Goal: Navigation & Orientation: Find specific page/section

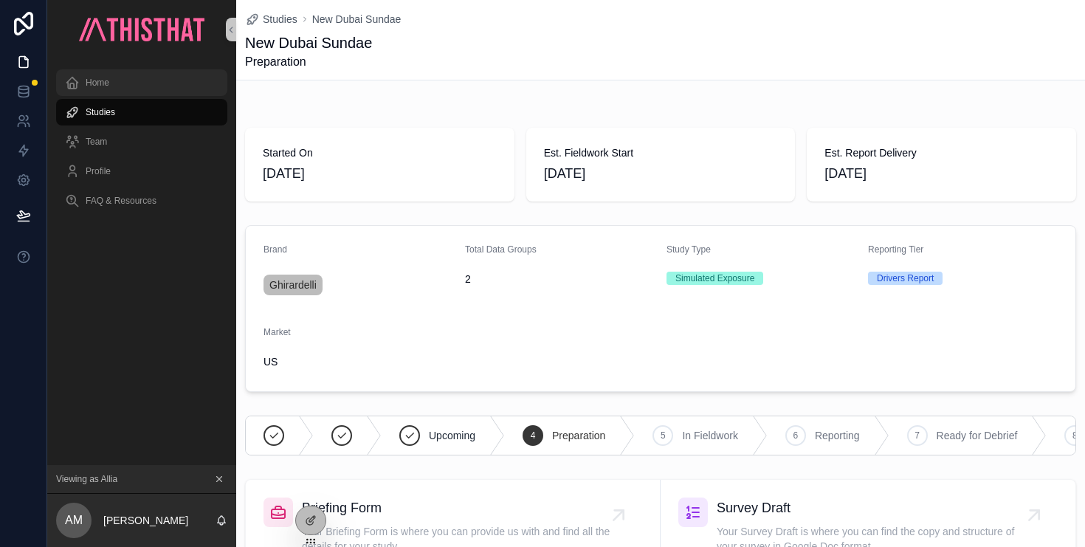
click at [144, 86] on div "Home" at bounding box center [141, 83] width 153 height 24
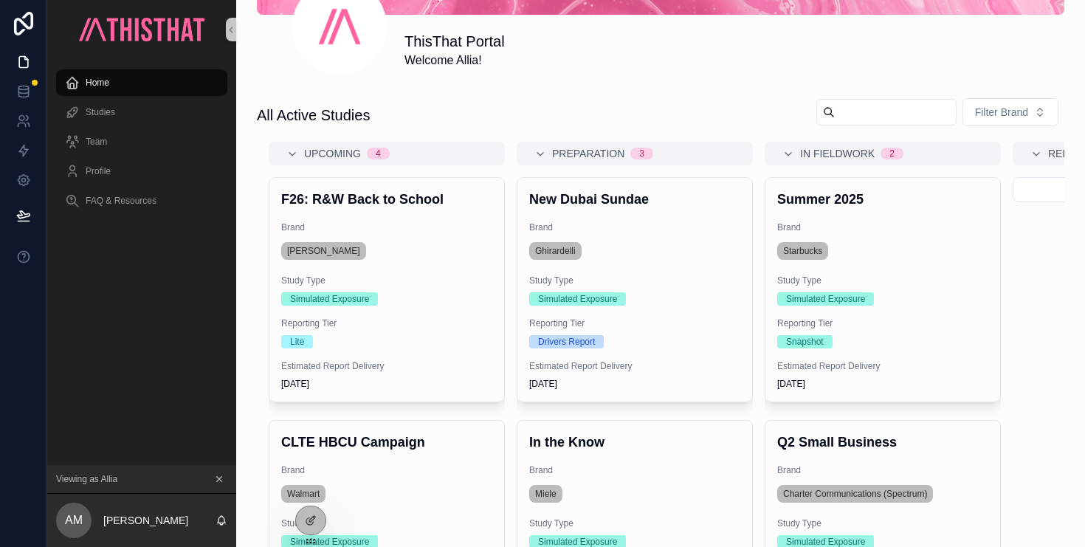
scroll to position [379, 0]
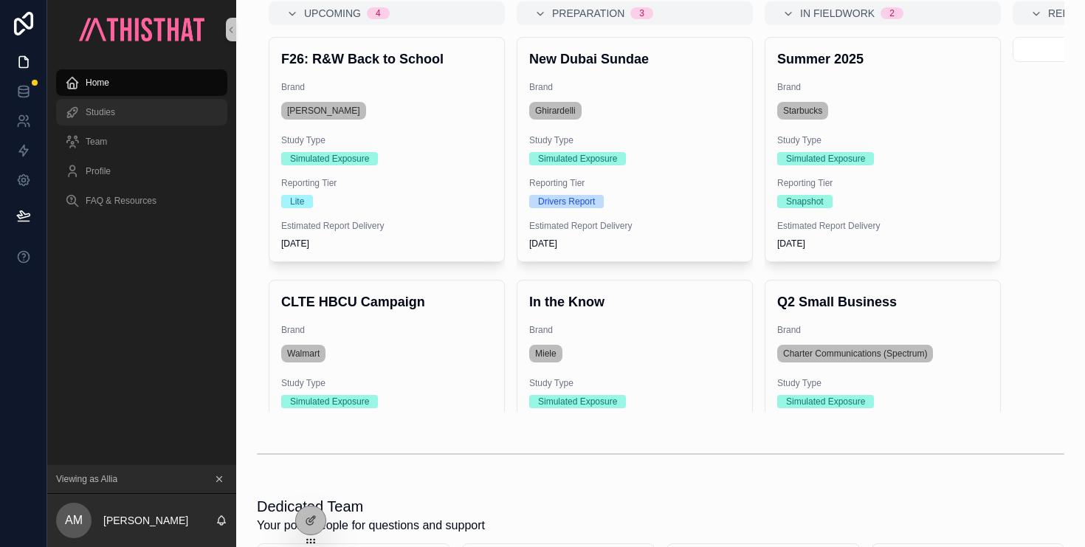
click at [112, 118] on div "Studies" at bounding box center [141, 112] width 153 height 24
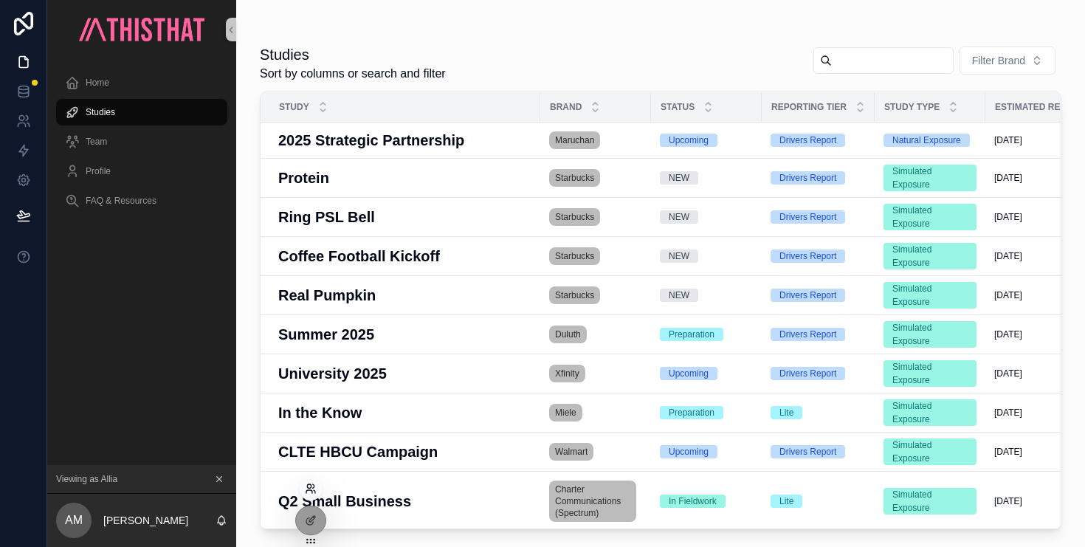
click at [311, 488] on icon at bounding box center [311, 489] width 12 height 12
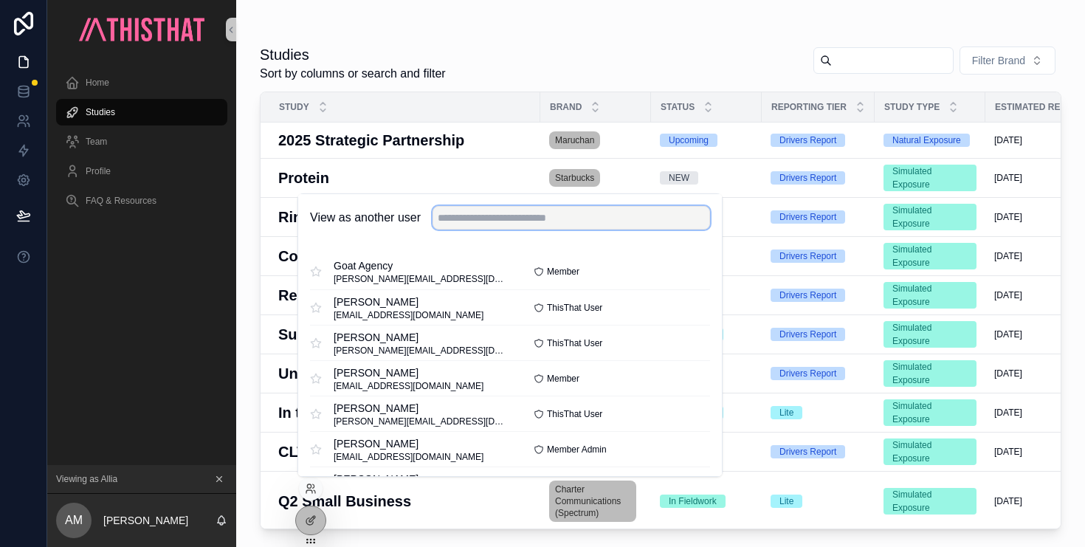
click at [542, 218] on input "text" at bounding box center [570, 218] width 277 height 24
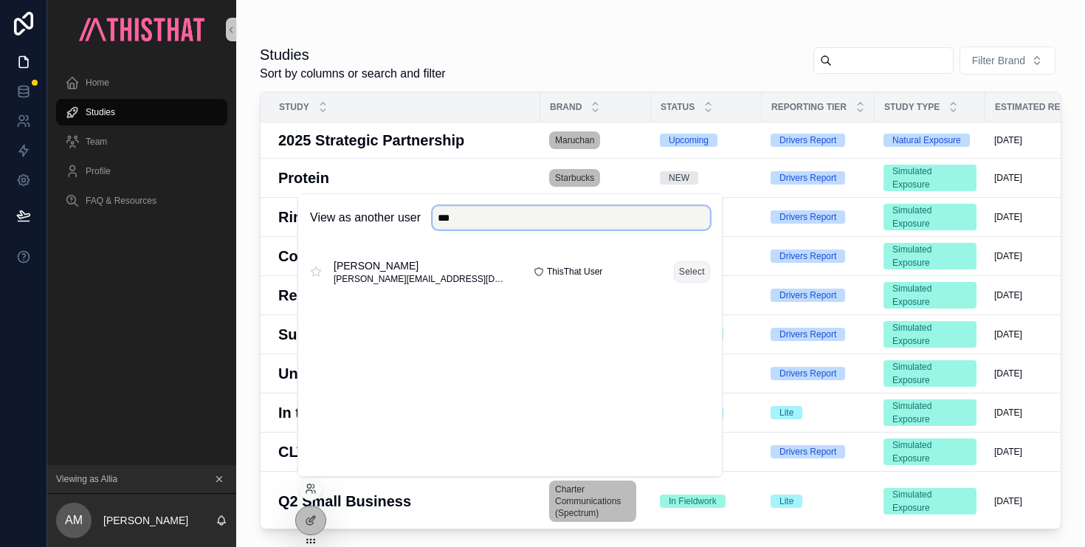
type input "***"
click at [690, 270] on button "Select" at bounding box center [692, 271] width 36 height 21
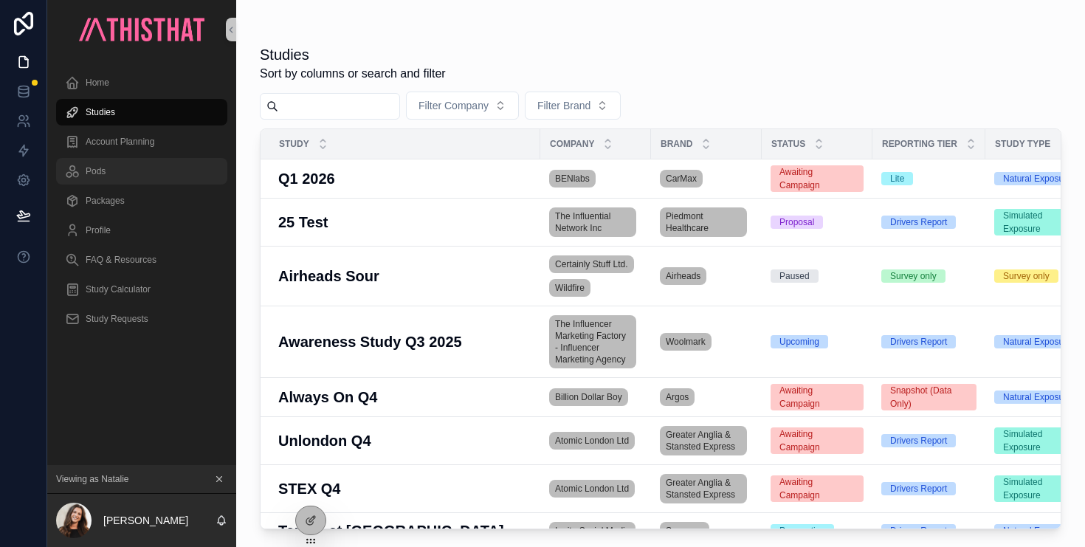
click at [109, 171] on div "Pods" at bounding box center [141, 171] width 153 height 24
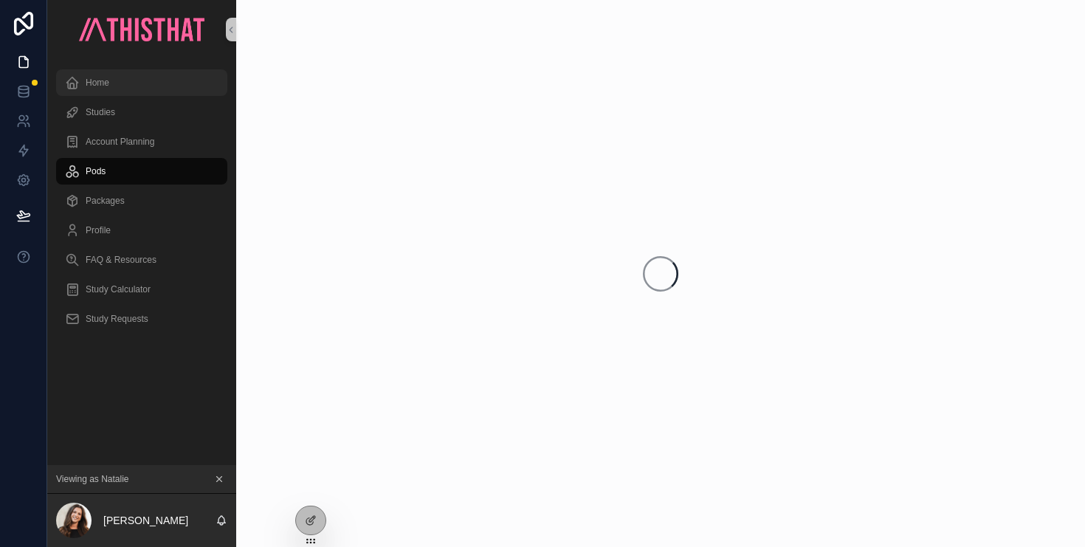
click at [106, 84] on span "Home" at bounding box center [98, 83] width 24 height 12
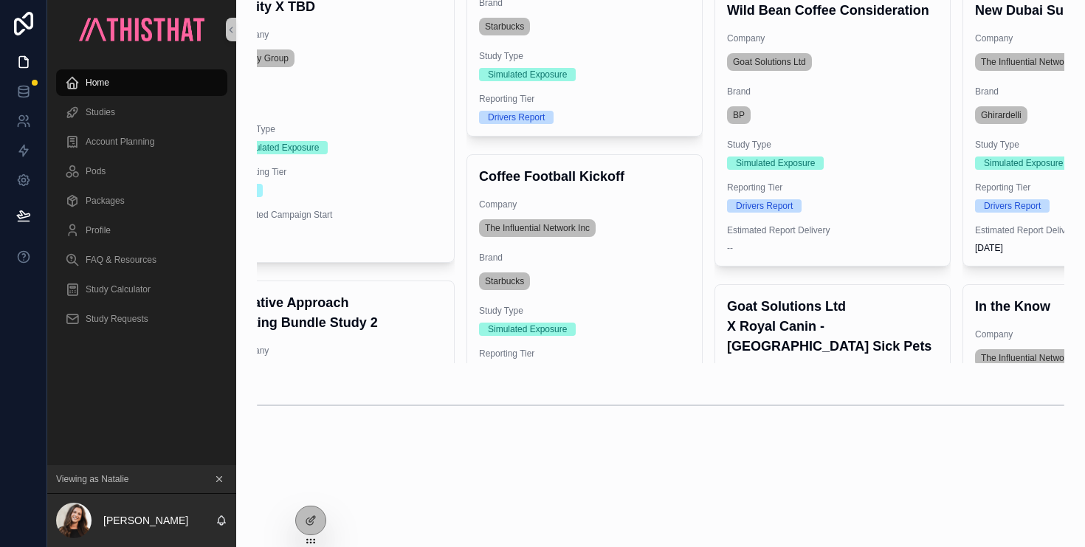
scroll to position [691, 0]
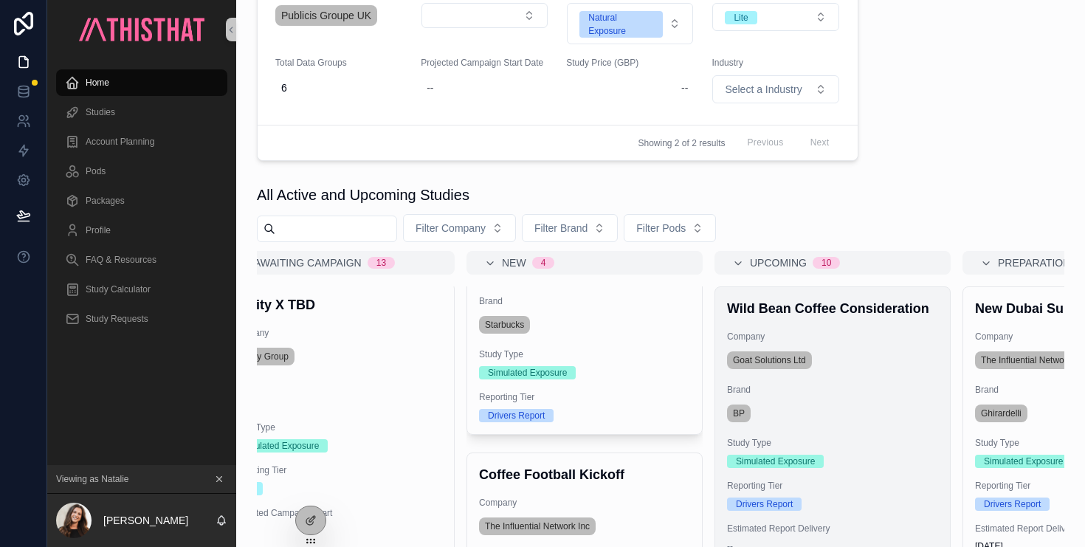
click at [866, 401] on div "BP" at bounding box center [832, 413] width 211 height 24
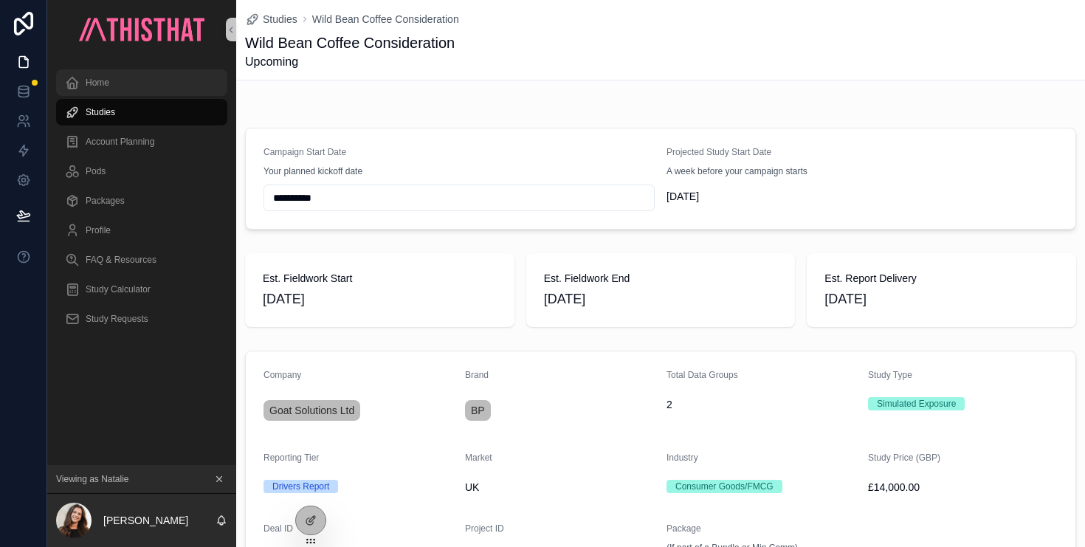
click at [107, 81] on span "Home" at bounding box center [98, 83] width 24 height 12
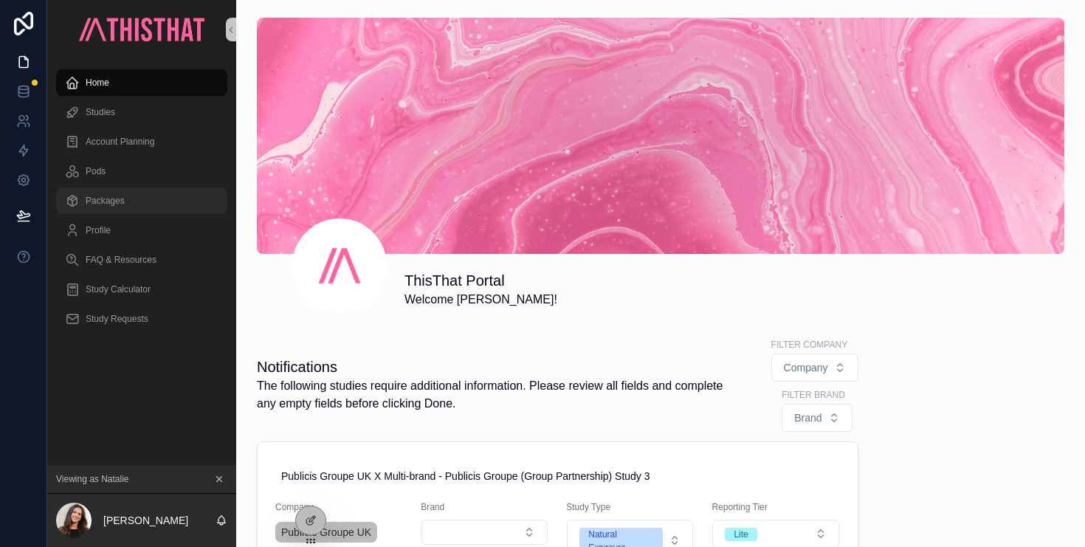
click at [103, 206] on span "Packages" at bounding box center [105, 201] width 39 height 12
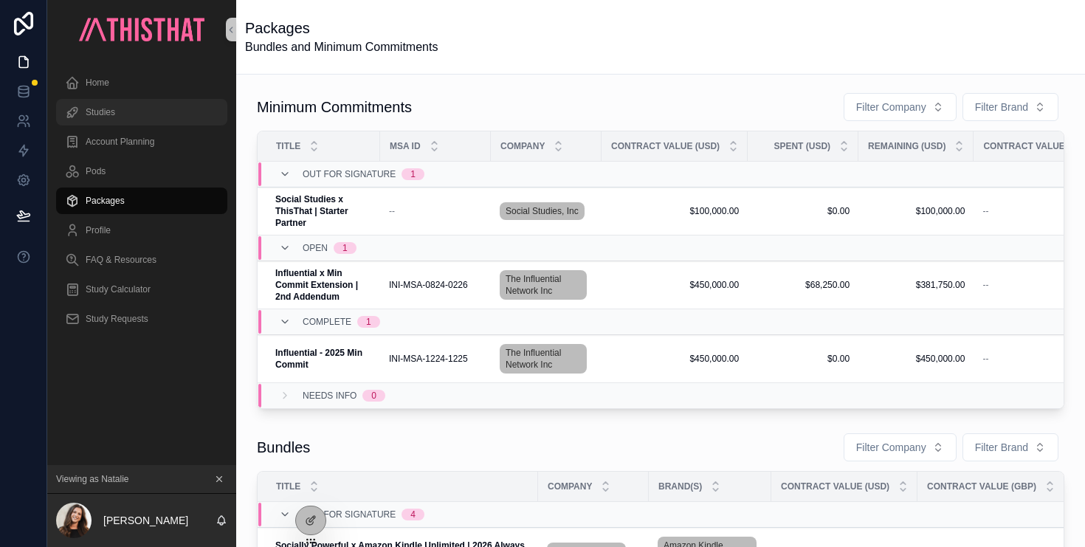
click at [125, 109] on div "Studies" at bounding box center [141, 112] width 153 height 24
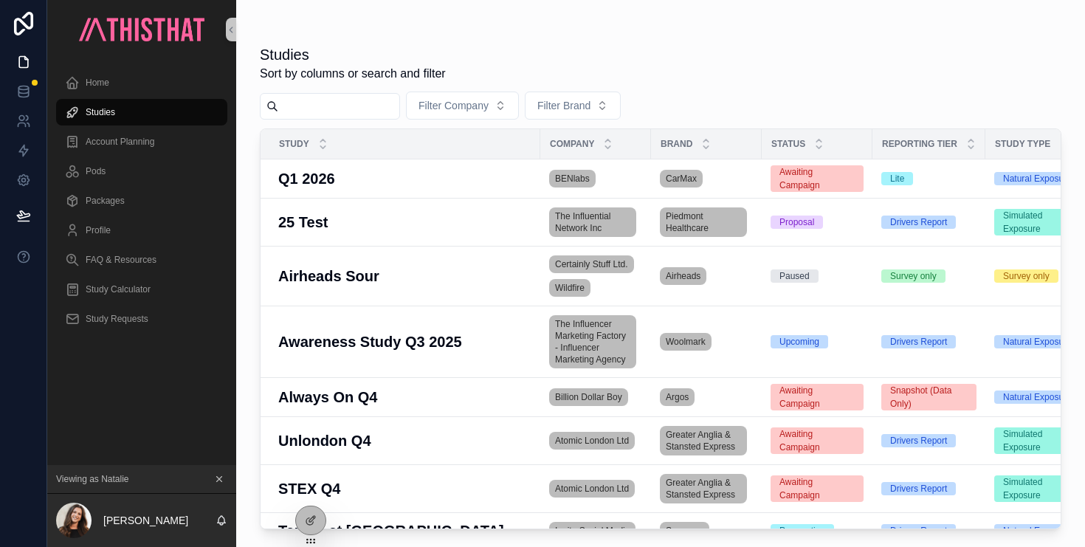
click at [325, 103] on input "scrollable content" at bounding box center [338, 106] width 121 height 21
click at [112, 92] on div "Home" at bounding box center [141, 83] width 153 height 24
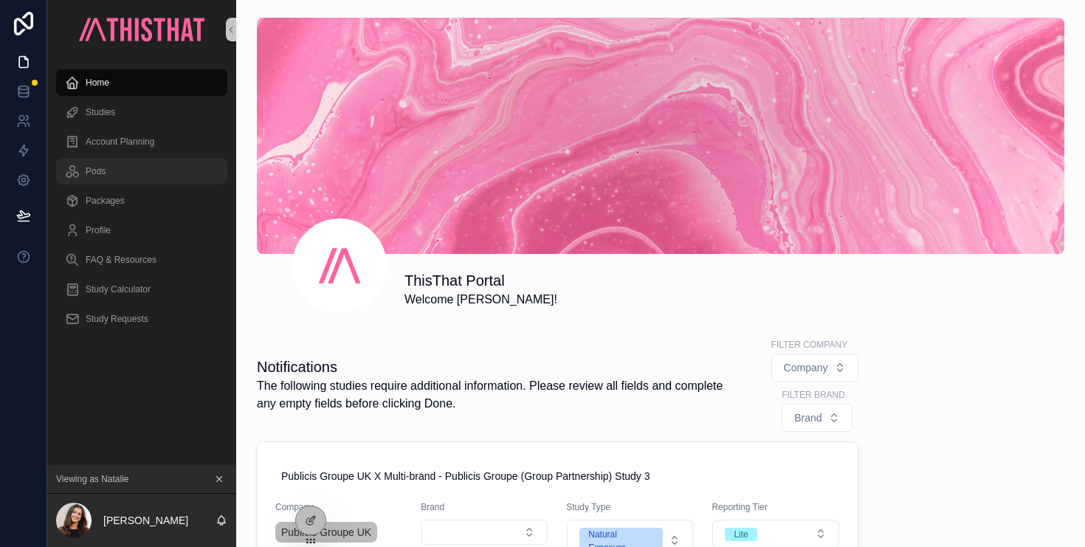
click at [114, 173] on div "Pods" at bounding box center [141, 171] width 153 height 24
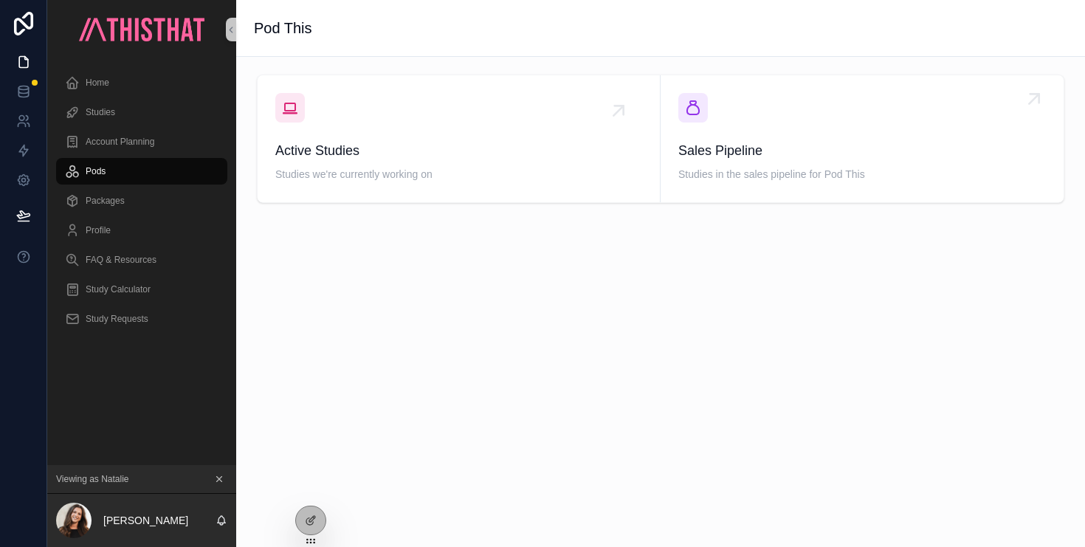
click at [776, 134] on div "Sales Pipeline Studies in the sales pipeline for Pod This" at bounding box center [861, 138] width 367 height 91
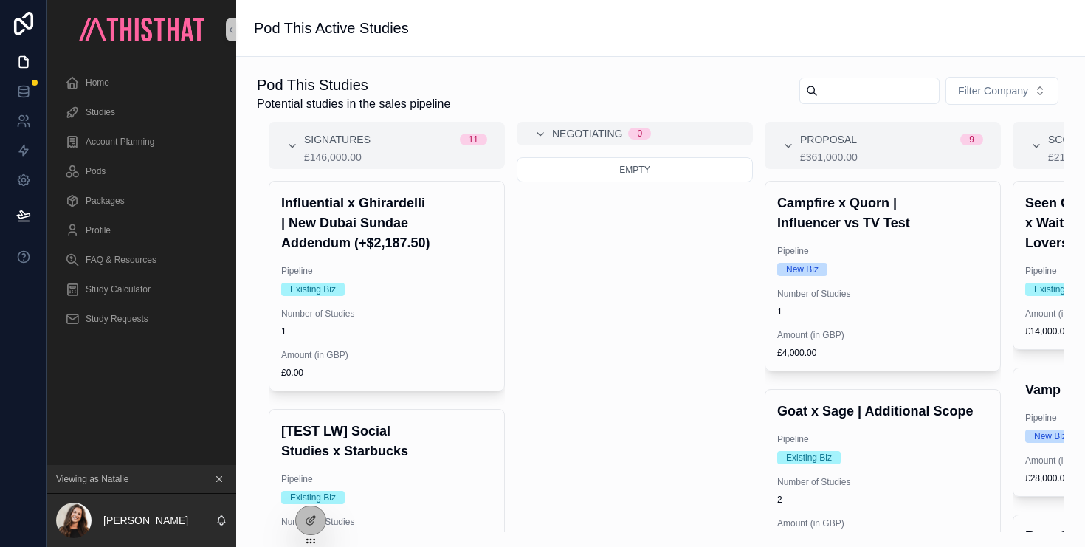
click at [908, 89] on input "scrollable content" at bounding box center [878, 90] width 121 height 21
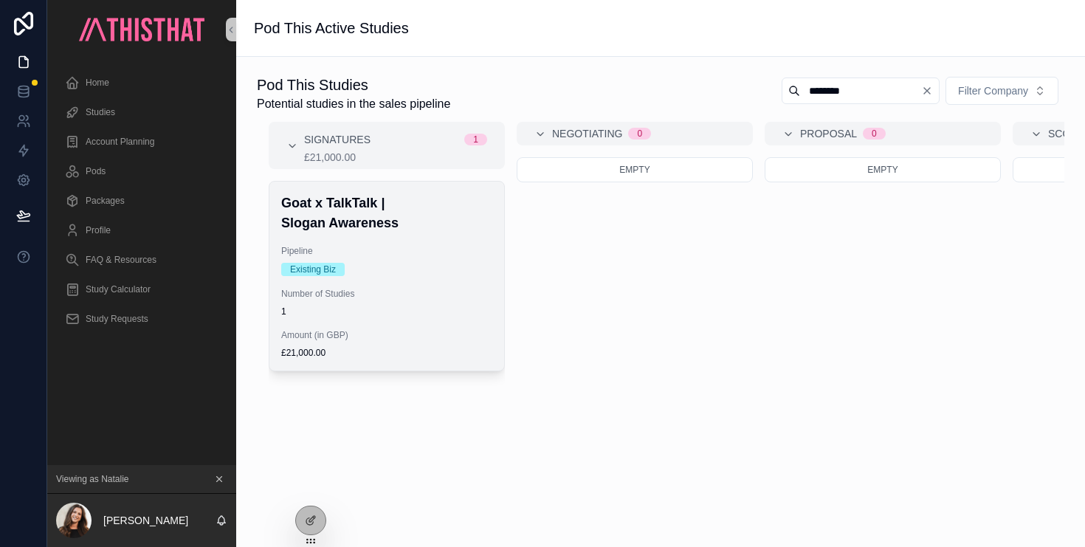
type input "********"
click at [450, 311] on span "1" at bounding box center [386, 311] width 211 height 12
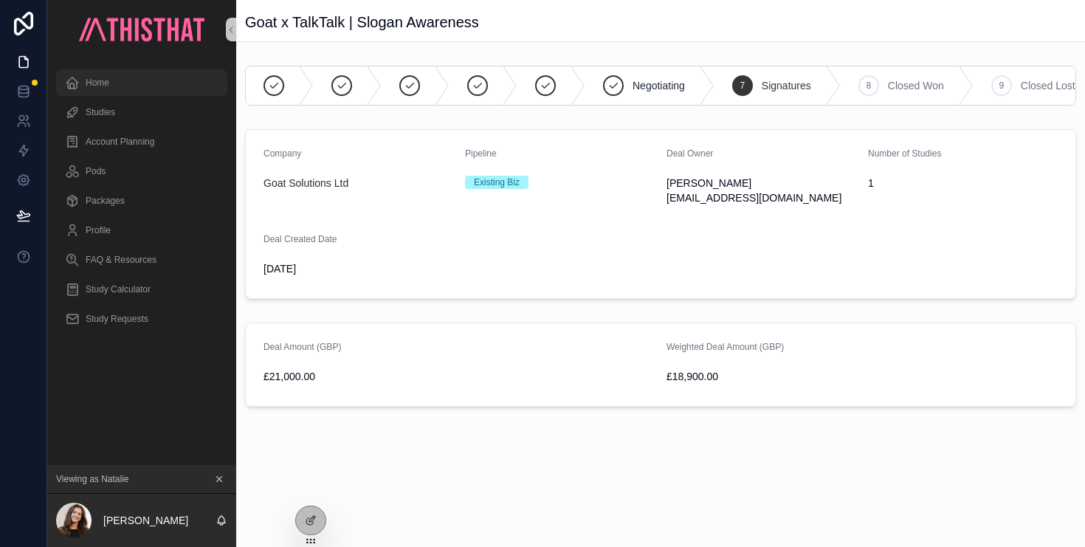
click at [110, 84] on div "Home" at bounding box center [141, 83] width 153 height 24
